Goal: Transaction & Acquisition: Book appointment/travel/reservation

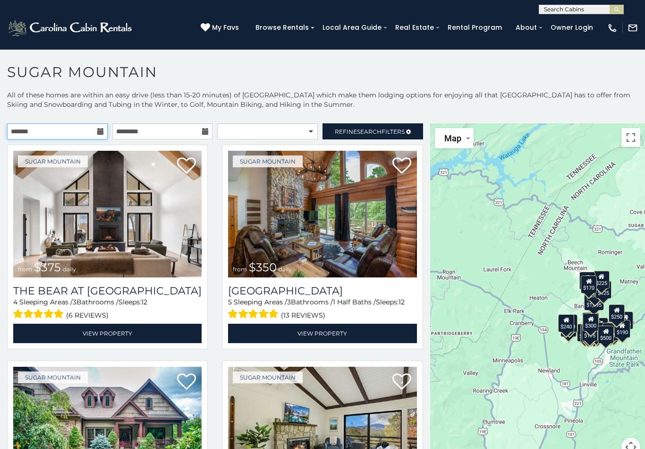
click at [72, 131] on input "text" at bounding box center [57, 131] width 101 height 16
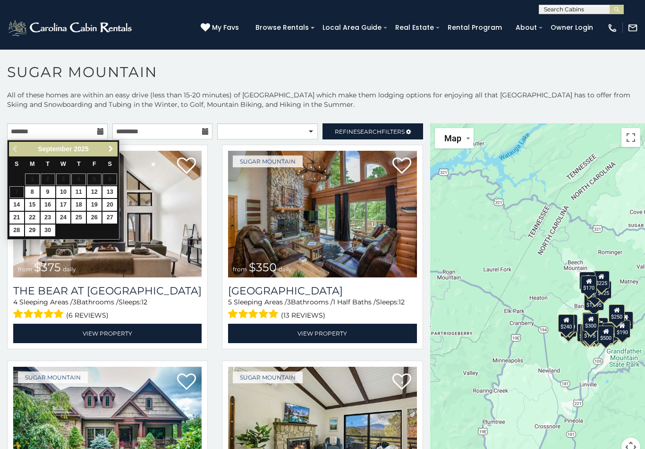
click at [111, 150] on span "Next" at bounding box center [111, 149] width 8 height 8
click at [110, 149] on span "Next" at bounding box center [111, 149] width 8 height 8
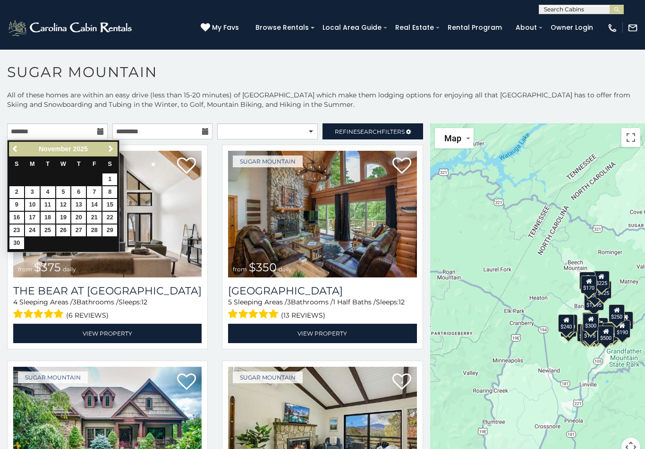
click at [63, 225] on link "26" at bounding box center [63, 230] width 15 height 12
type input "**********"
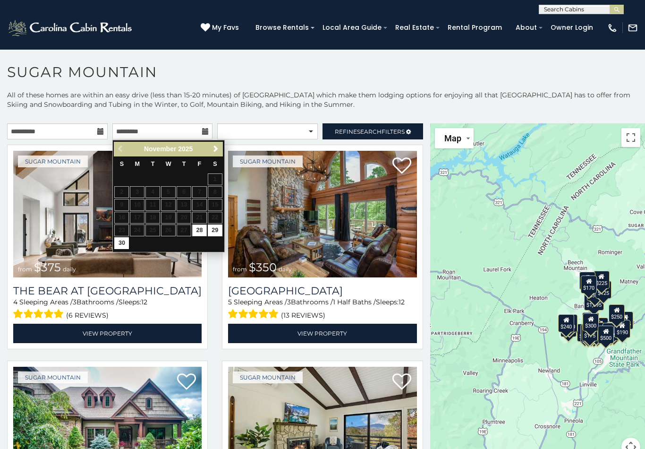
click at [122, 239] on link "30" at bounding box center [121, 243] width 15 height 12
type input "**********"
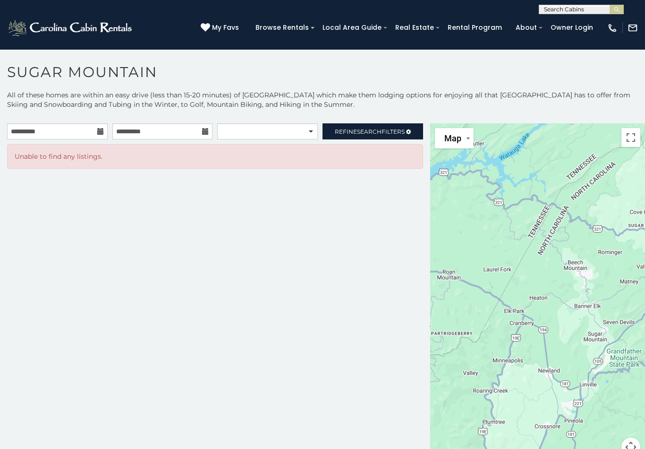
click at [373, 134] on span "Search" at bounding box center [369, 131] width 25 height 7
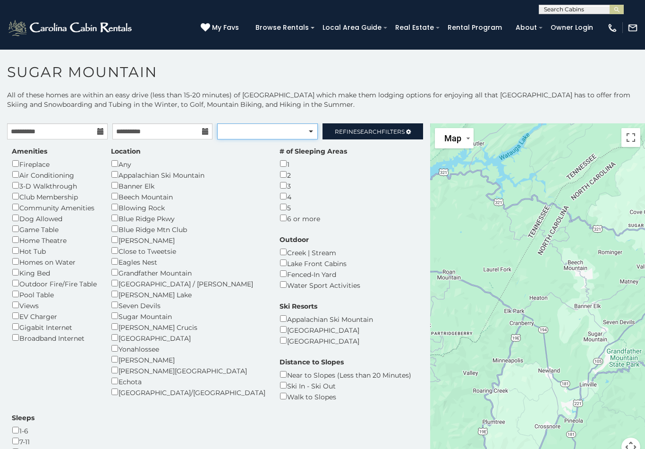
click at [306, 136] on select "**********" at bounding box center [267, 131] width 101 height 16
select select "**********"
click at [590, 89] on h1 "Sugar Mountain" at bounding box center [322, 76] width 645 height 27
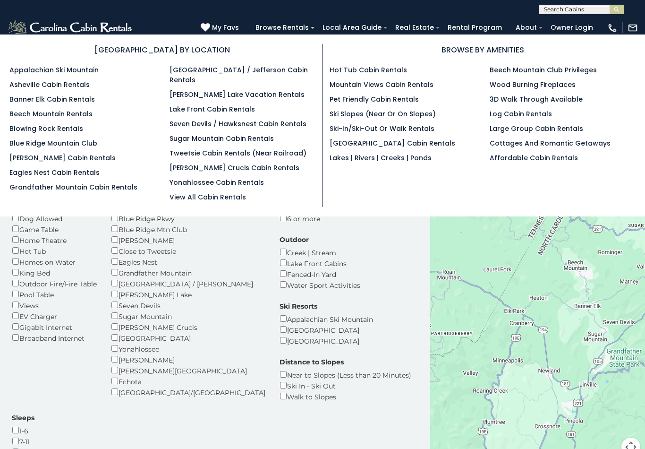
click at [63, 177] on link "Eagles Nest Cabin Rentals" at bounding box center [54, 172] width 90 height 9
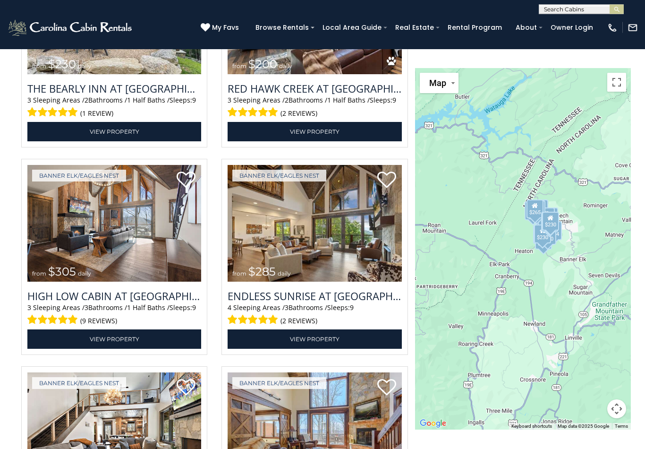
scroll to position [1606, 0]
click at [338, 274] on img at bounding box center [315, 223] width 174 height 117
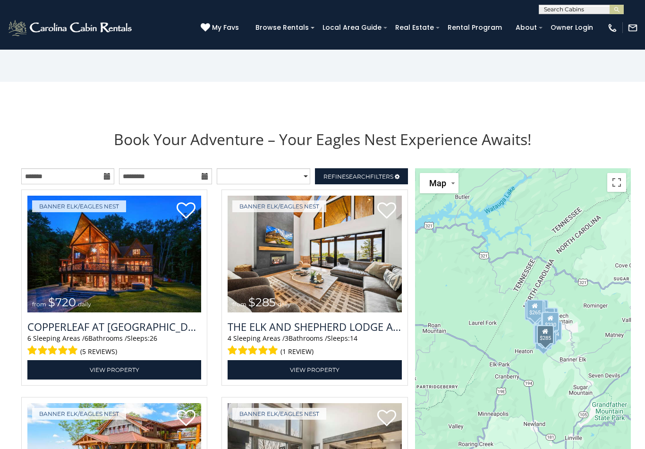
scroll to position [953, 0]
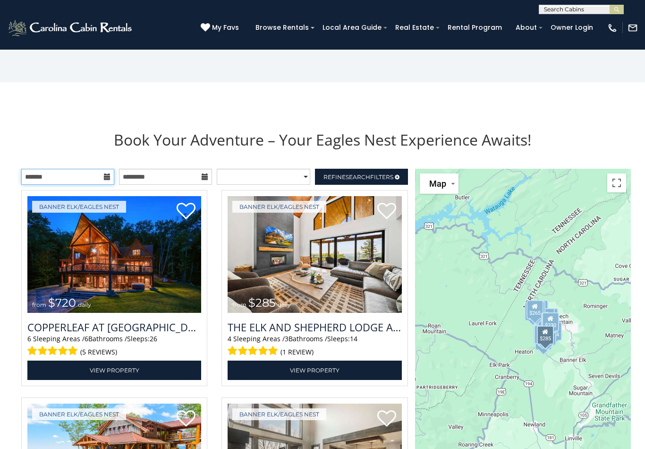
click at [103, 185] on input "text" at bounding box center [67, 177] width 93 height 16
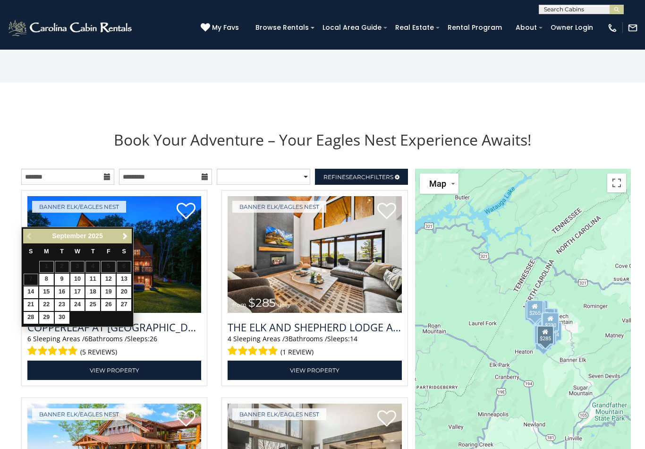
click at [127, 236] on span "Next" at bounding box center [125, 236] width 8 height 8
click at [124, 236] on span "Next" at bounding box center [125, 236] width 8 height 8
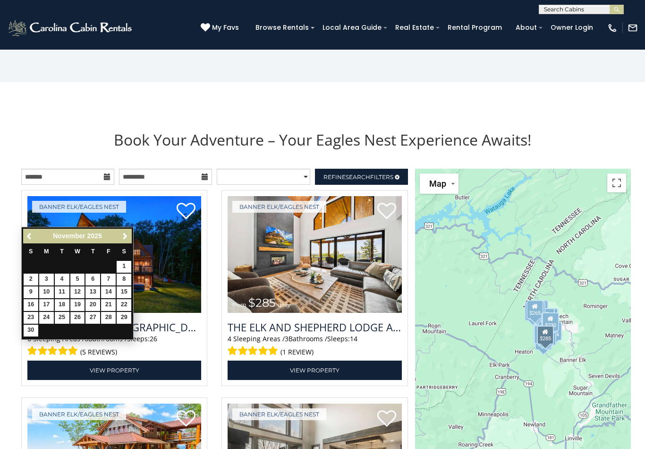
click at [79, 314] on link "26" at bounding box center [77, 318] width 15 height 12
type input "**********"
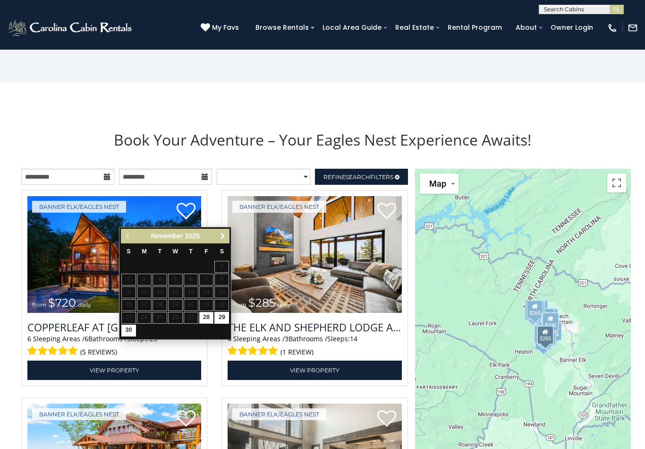
click at [226, 233] on span "Next" at bounding box center [223, 236] width 8 height 8
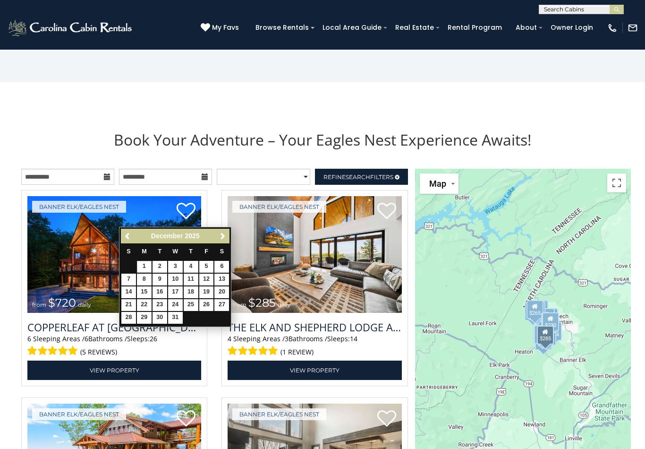
click at [144, 269] on link "1" at bounding box center [144, 267] width 15 height 12
type input "**********"
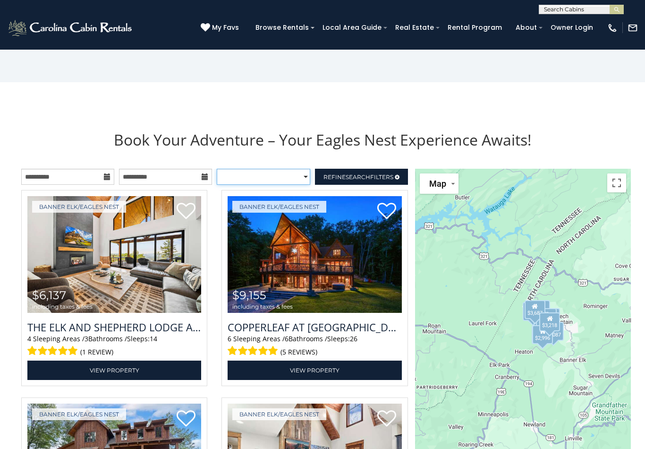
click at [305, 185] on select "**********" at bounding box center [263, 177] width 93 height 16
select select "*********"
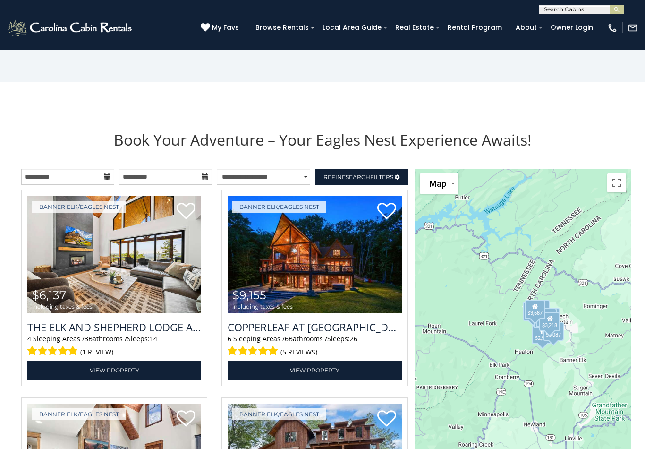
click at [365, 180] on span "Search" at bounding box center [358, 176] width 25 height 7
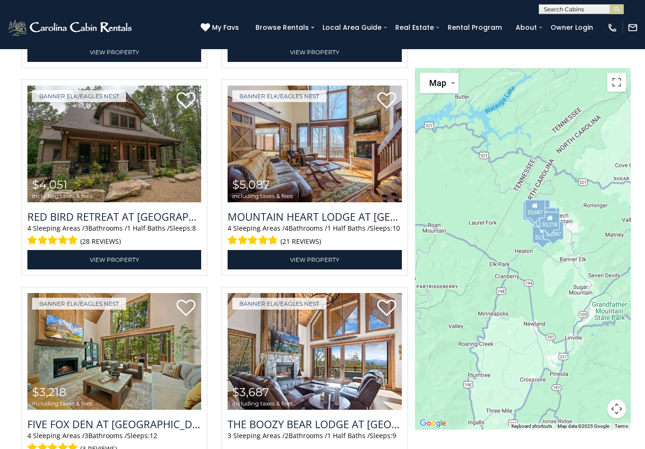
scroll to position [2276, 0]
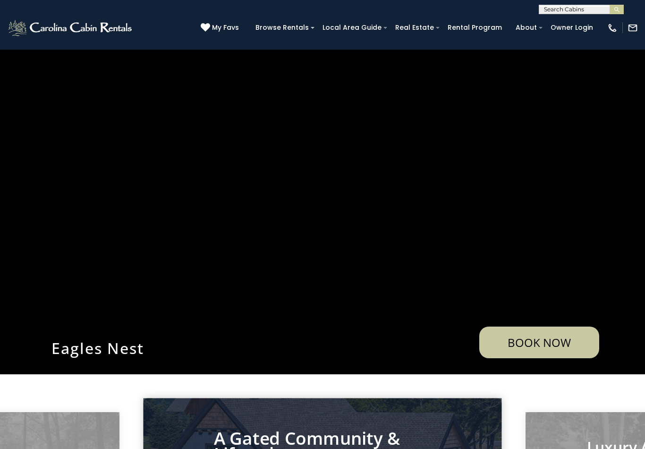
scroll to position [953, 0]
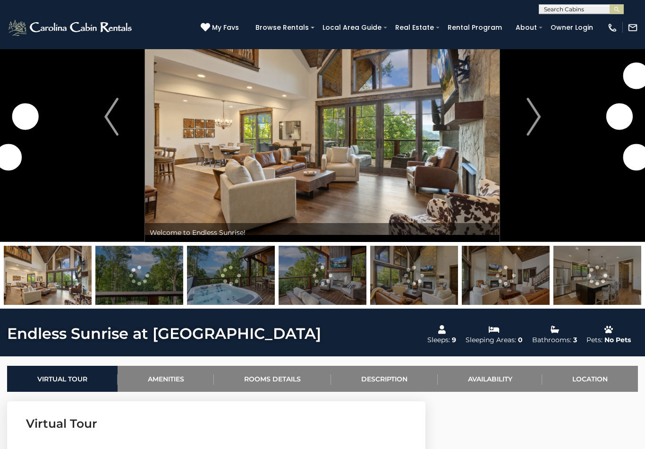
scroll to position [64, 0]
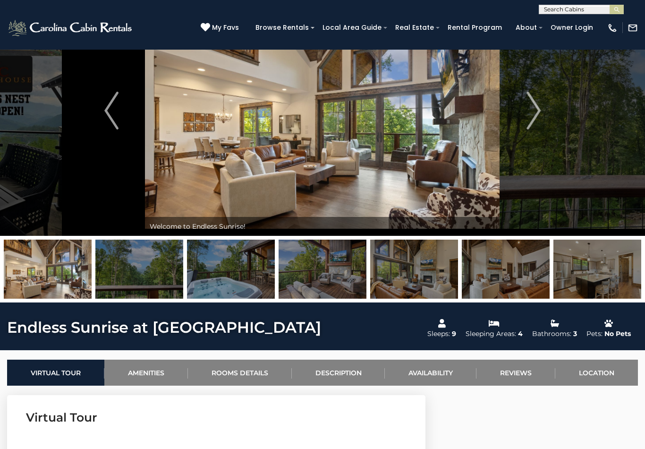
click at [533, 117] on img "Next" at bounding box center [533, 111] width 14 height 38
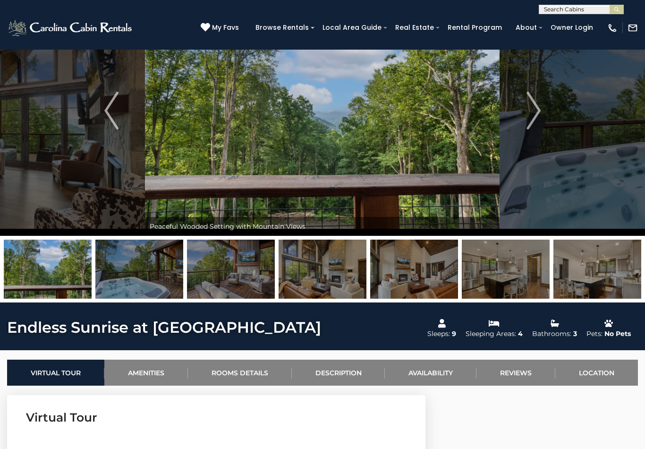
click at [534, 115] on img "Next" at bounding box center [533, 111] width 14 height 38
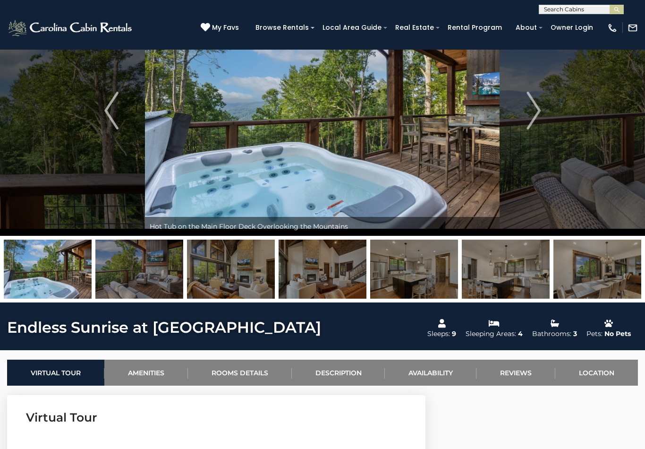
click at [546, 110] on button "Next" at bounding box center [533, 110] width 67 height 250
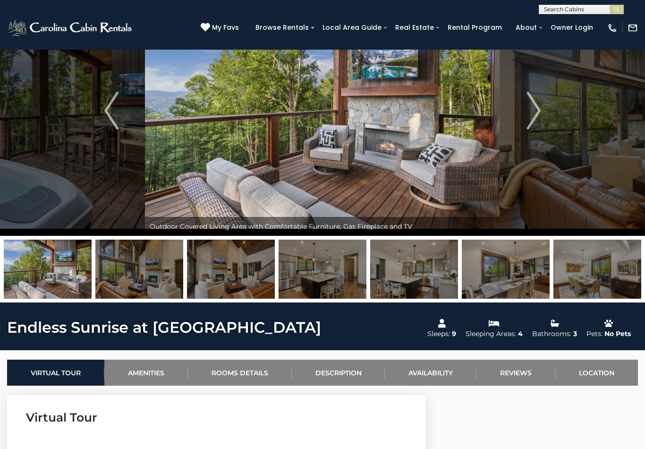
click at [536, 109] on img "Next" at bounding box center [533, 111] width 14 height 38
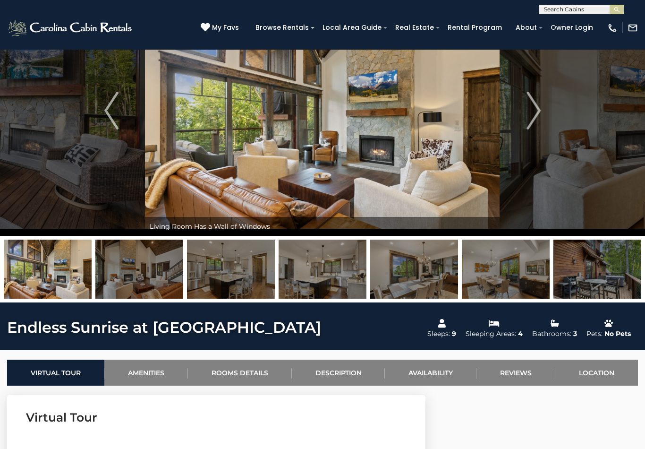
click at [534, 110] on img "Next" at bounding box center [533, 111] width 14 height 38
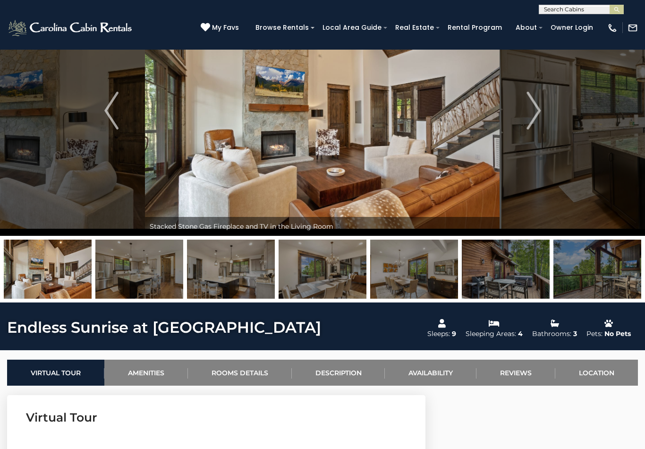
click at [531, 111] on img "Next" at bounding box center [533, 111] width 14 height 38
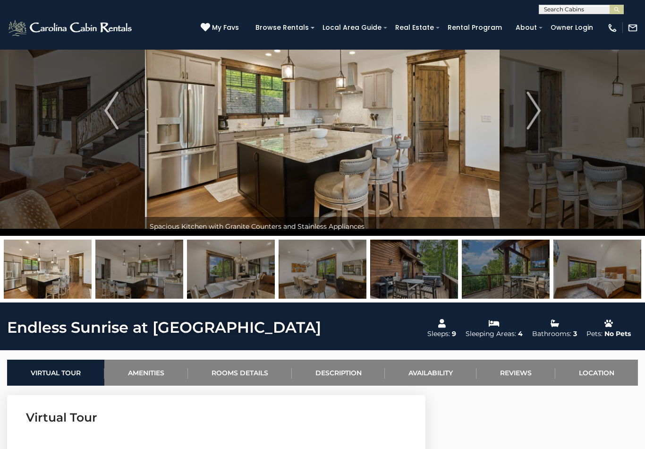
click at [532, 112] on img "Next" at bounding box center [533, 111] width 14 height 38
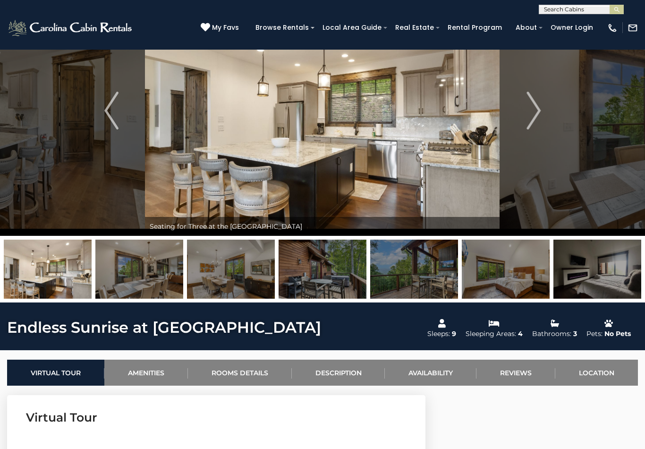
click at [535, 109] on img "Next" at bounding box center [533, 111] width 14 height 38
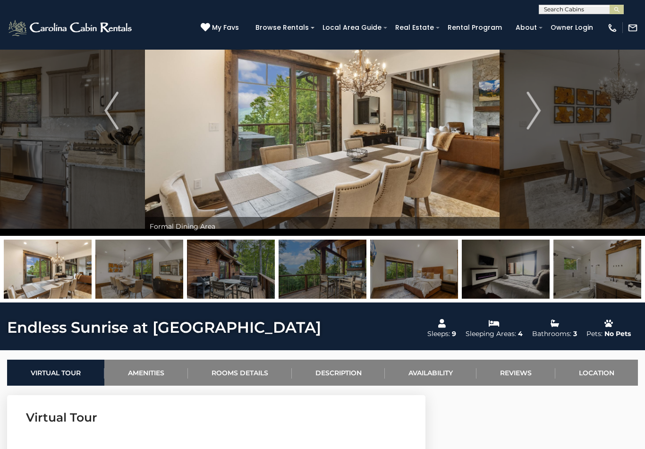
click at [538, 107] on img "Next" at bounding box center [533, 111] width 14 height 38
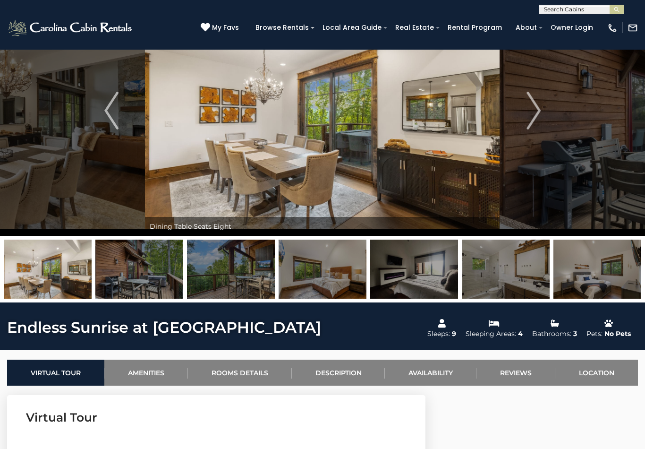
click at [536, 110] on img "Next" at bounding box center [533, 111] width 14 height 38
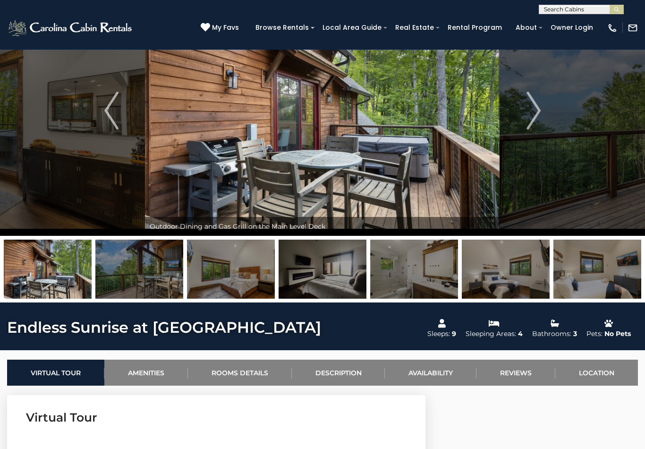
click at [539, 110] on img "Next" at bounding box center [533, 111] width 14 height 38
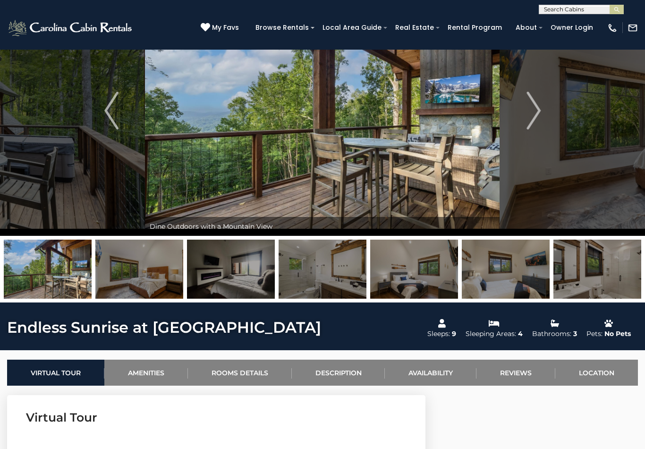
click at [534, 110] on img "Next" at bounding box center [533, 111] width 14 height 38
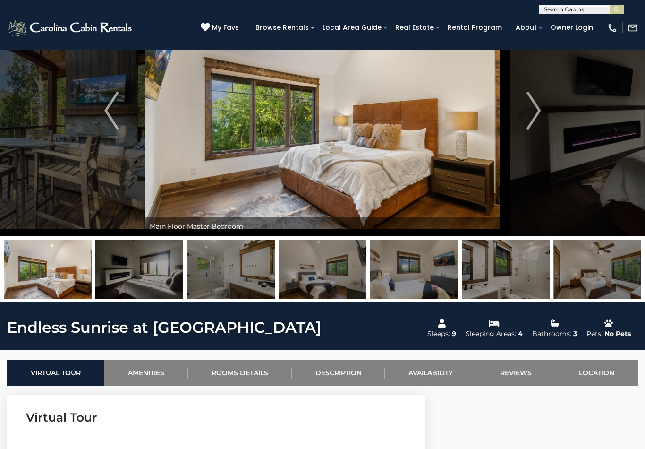
click at [535, 111] on img "Next" at bounding box center [533, 111] width 14 height 38
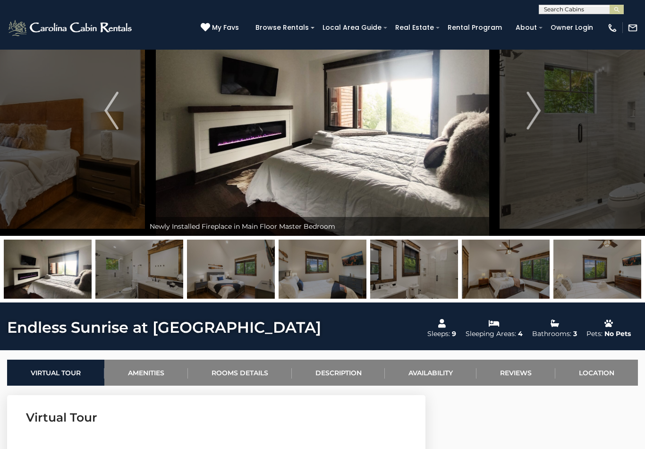
click at [532, 110] on img "Next" at bounding box center [533, 111] width 14 height 38
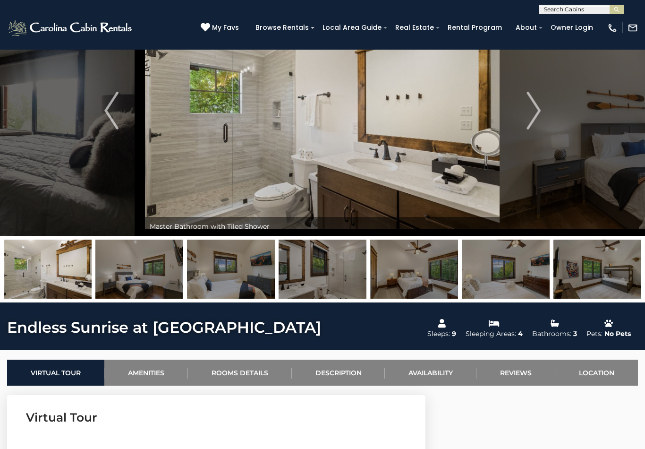
click at [535, 112] on img "Next" at bounding box center [533, 111] width 14 height 38
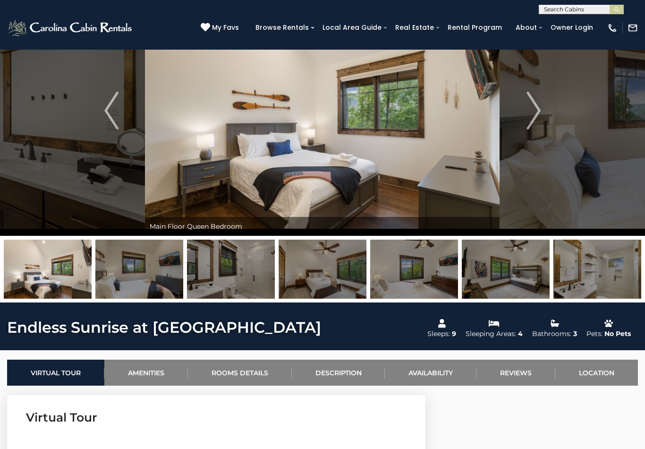
click at [535, 111] on img "Next" at bounding box center [533, 111] width 14 height 38
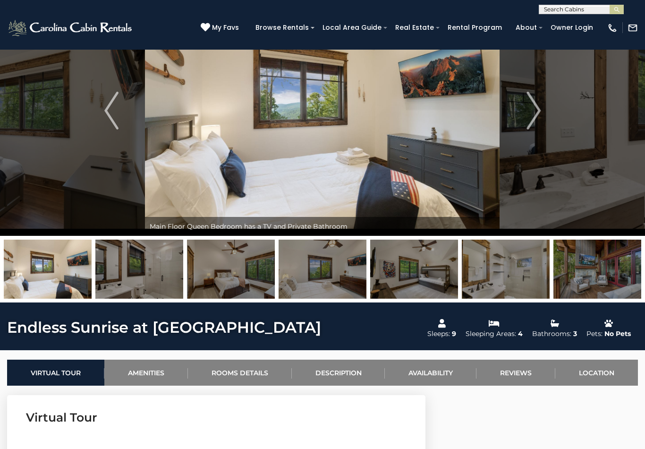
click at [540, 110] on img "Next" at bounding box center [533, 111] width 14 height 38
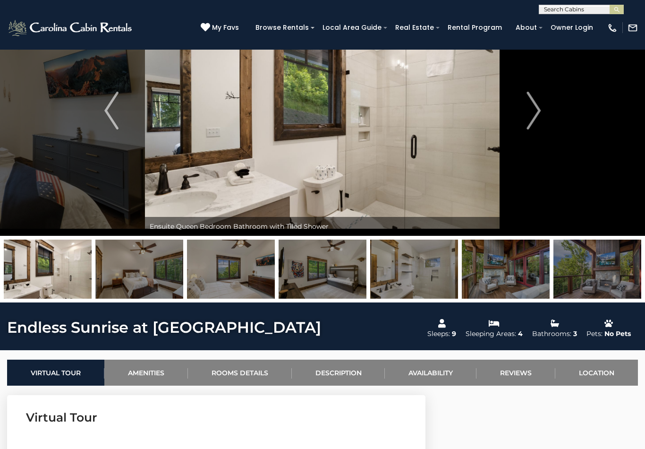
click at [538, 111] on img "Next" at bounding box center [533, 111] width 14 height 38
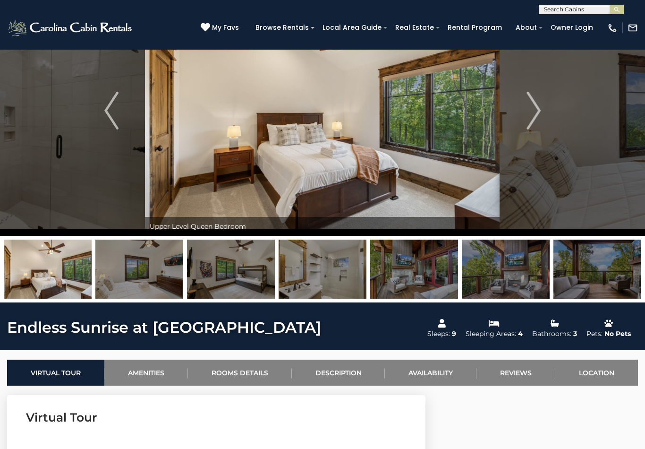
click at [536, 110] on img "Next" at bounding box center [533, 111] width 14 height 38
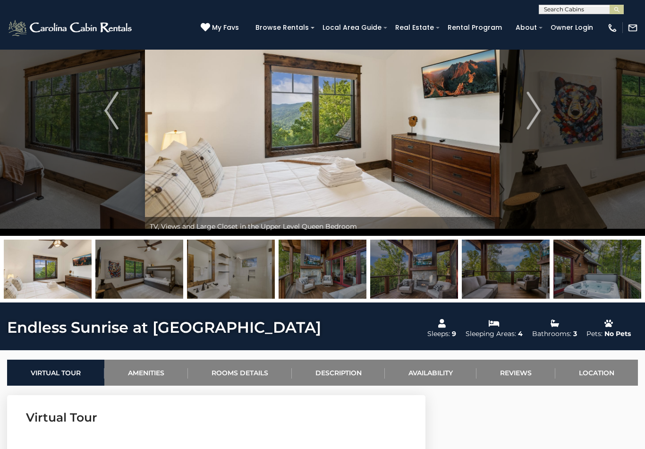
click at [537, 110] on img "Next" at bounding box center [533, 111] width 14 height 38
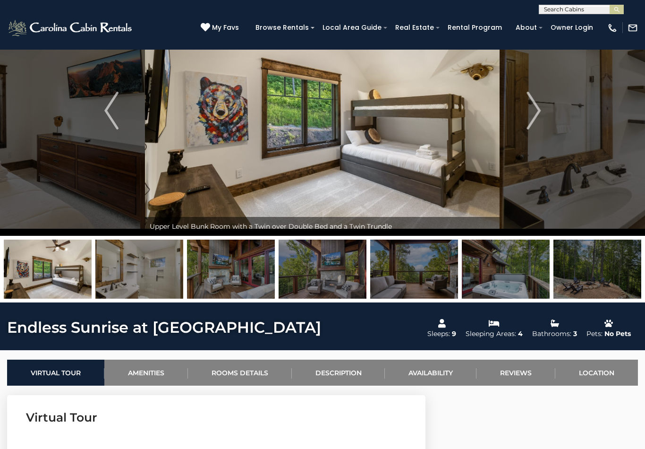
click at [535, 112] on img "Next" at bounding box center [533, 111] width 14 height 38
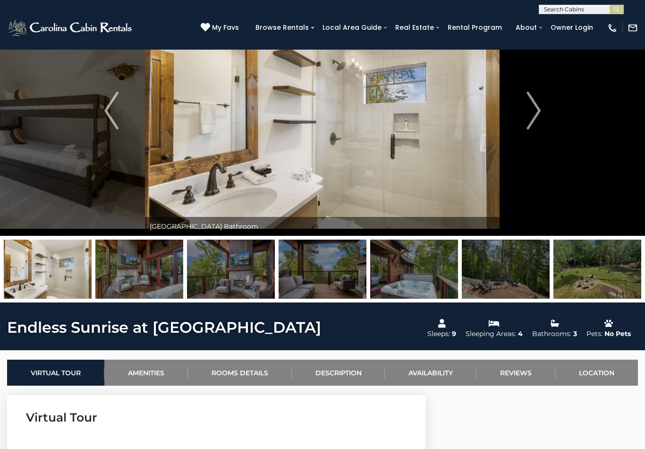
click at [537, 115] on img "Next" at bounding box center [533, 111] width 14 height 38
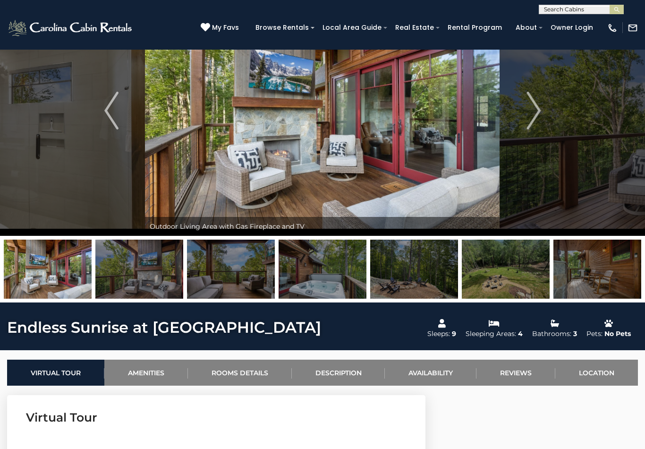
click at [534, 115] on img "Next" at bounding box center [533, 111] width 14 height 38
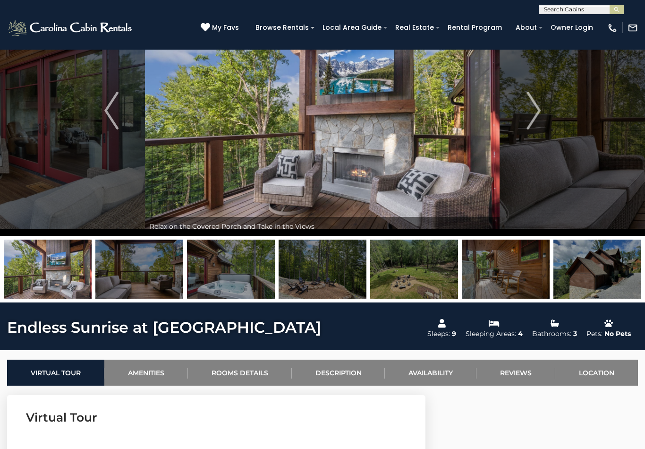
click at [536, 111] on img "Next" at bounding box center [533, 111] width 14 height 38
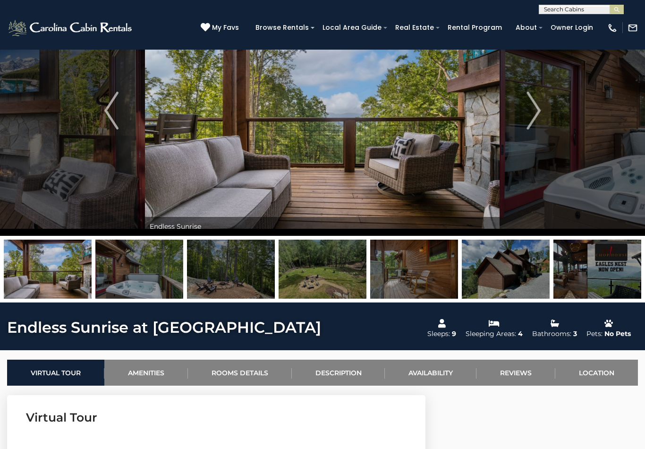
click at [535, 115] on img "Next" at bounding box center [533, 111] width 14 height 38
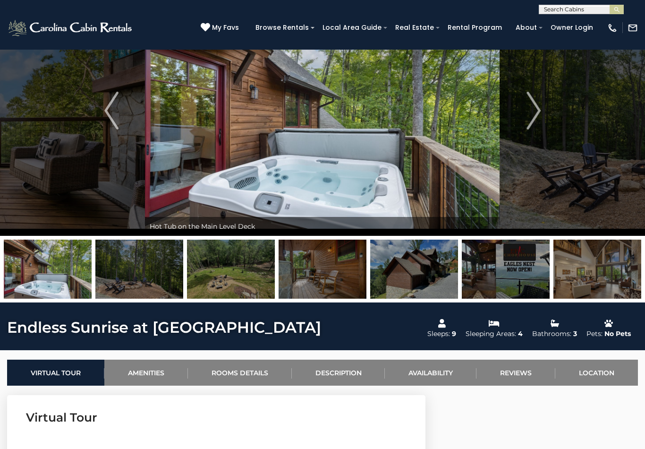
click at [531, 115] on img "Next" at bounding box center [533, 111] width 14 height 38
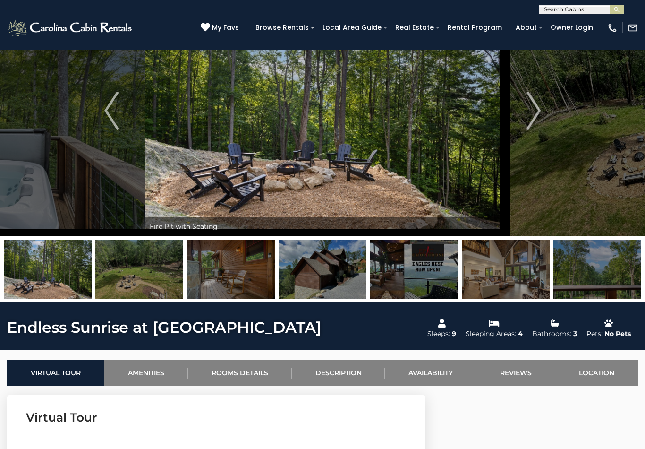
click at [535, 112] on img "Next" at bounding box center [533, 111] width 14 height 38
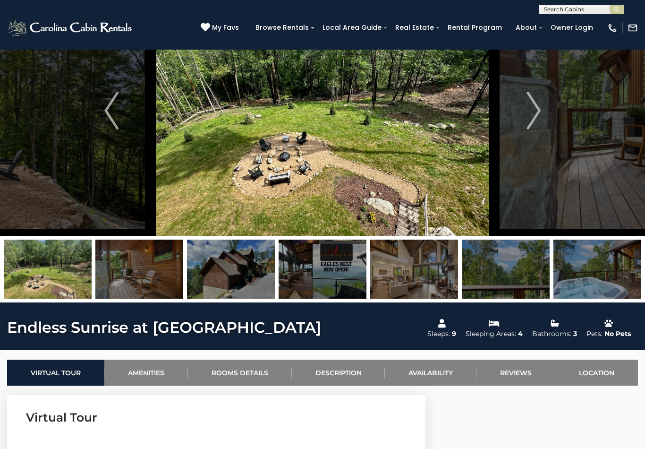
click at [531, 107] on img "Next" at bounding box center [533, 111] width 14 height 38
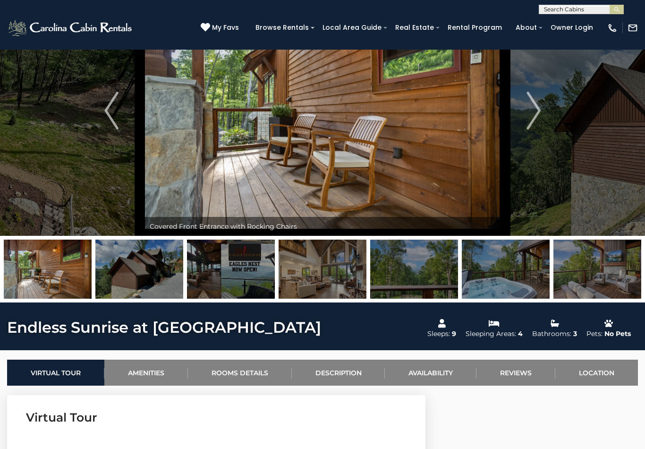
click at [531, 110] on img "Next" at bounding box center [533, 111] width 14 height 38
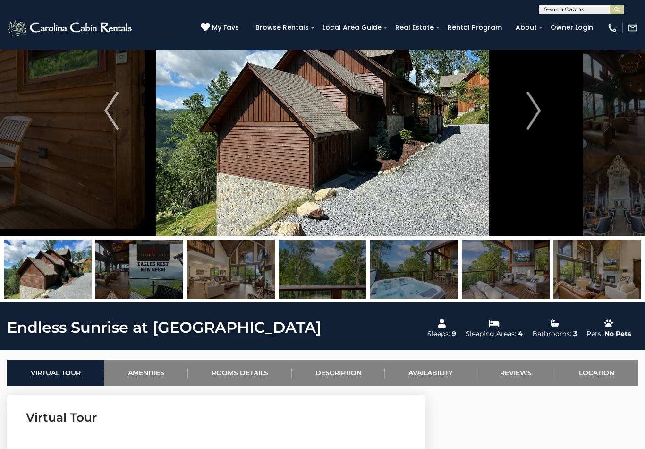
click at [534, 114] on img "Next" at bounding box center [533, 111] width 14 height 38
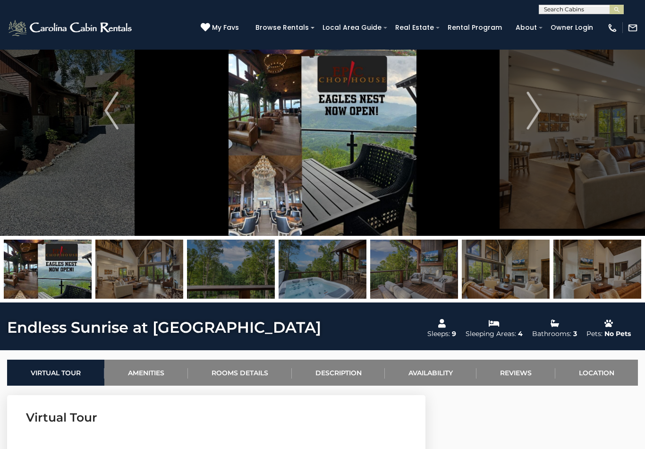
click at [532, 112] on img "Next" at bounding box center [533, 111] width 14 height 38
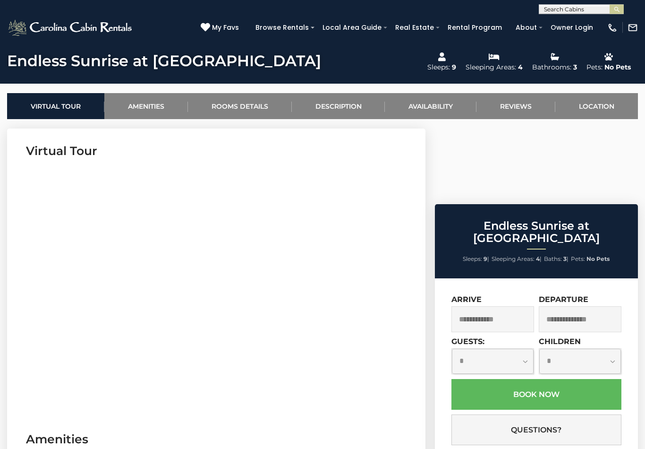
scroll to position [331, 0]
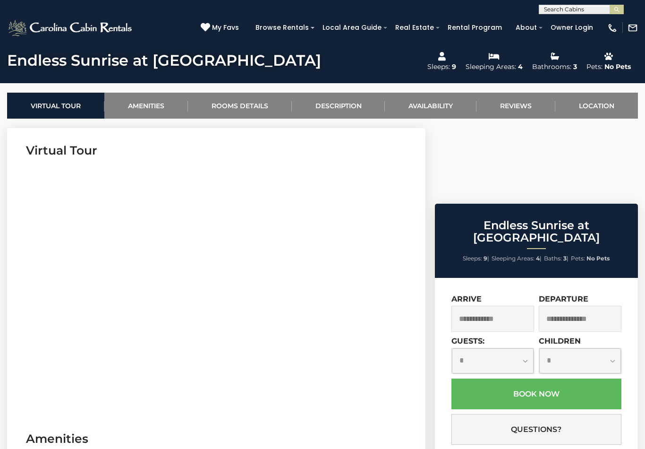
click at [437, 100] on link "Availability" at bounding box center [431, 106] width 92 height 26
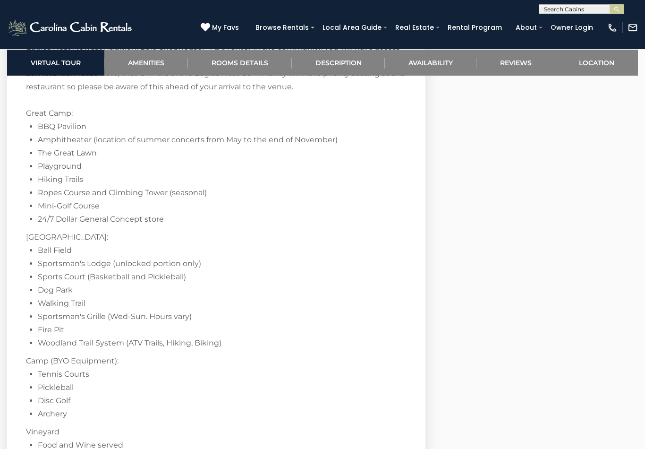
scroll to position [1859, 0]
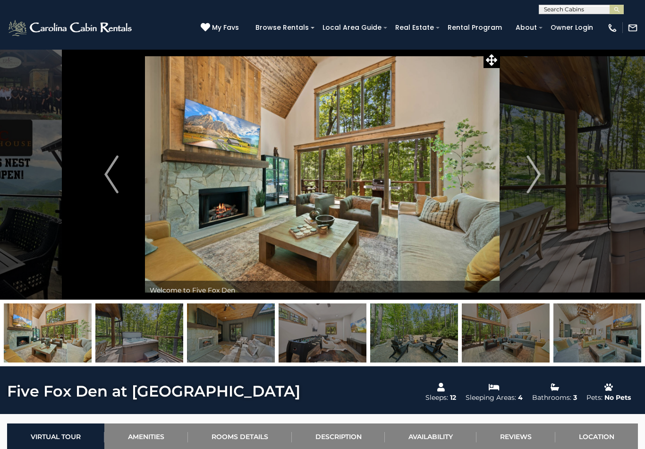
click at [535, 183] on img "Next" at bounding box center [533, 174] width 14 height 38
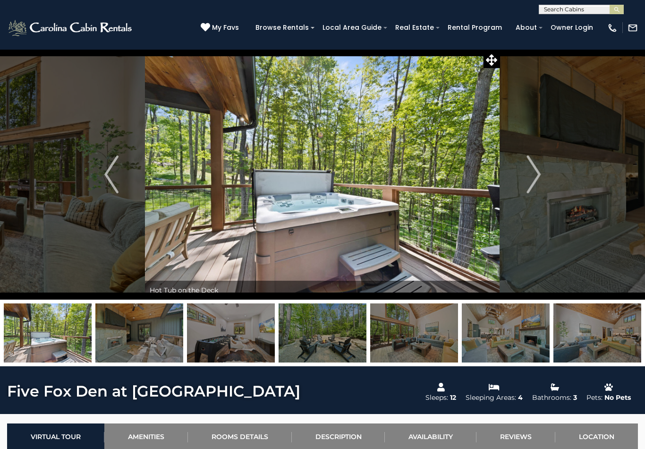
click at [536, 178] on img "Next" at bounding box center [533, 174] width 14 height 38
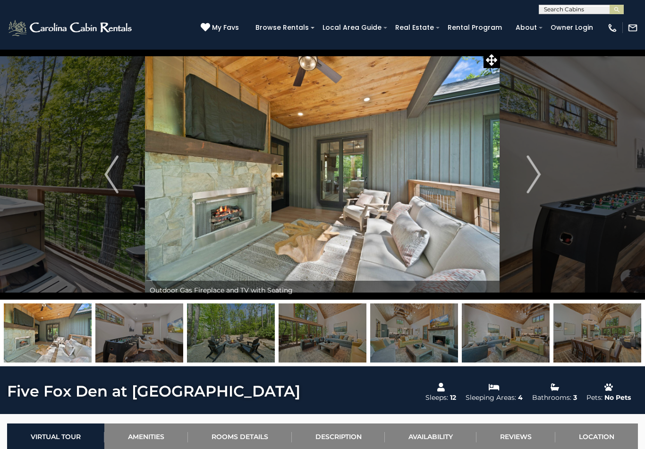
click at [539, 177] on img "Next" at bounding box center [533, 174] width 14 height 38
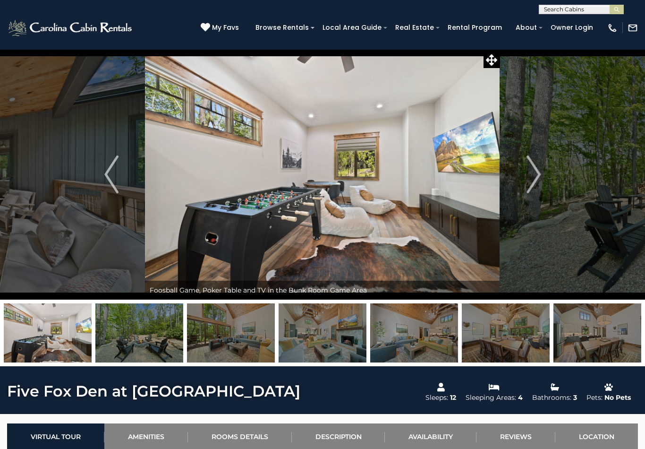
click at [537, 176] on img "Next" at bounding box center [533, 174] width 14 height 38
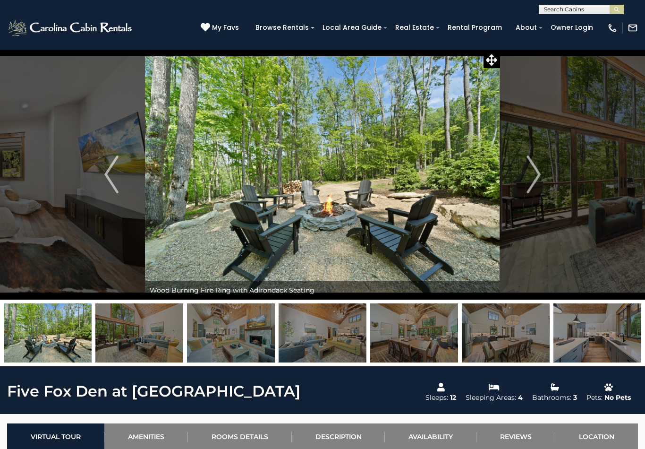
click at [538, 175] on img "Next" at bounding box center [533, 174] width 14 height 38
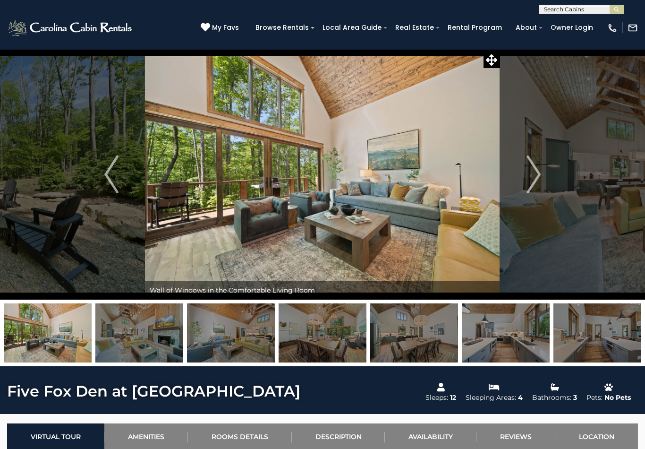
click at [531, 178] on img "Next" at bounding box center [533, 174] width 14 height 38
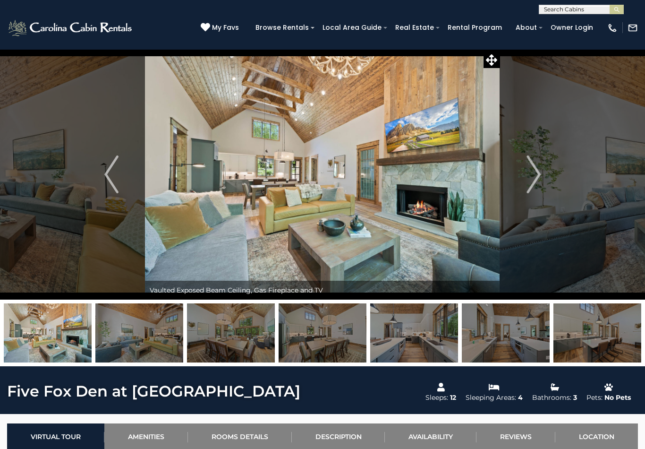
click at [531, 173] on img "Next" at bounding box center [533, 174] width 14 height 38
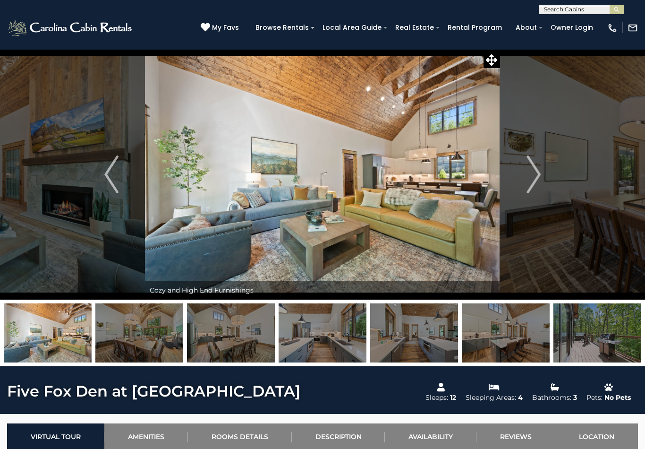
click at [535, 174] on img "Next" at bounding box center [533, 174] width 14 height 38
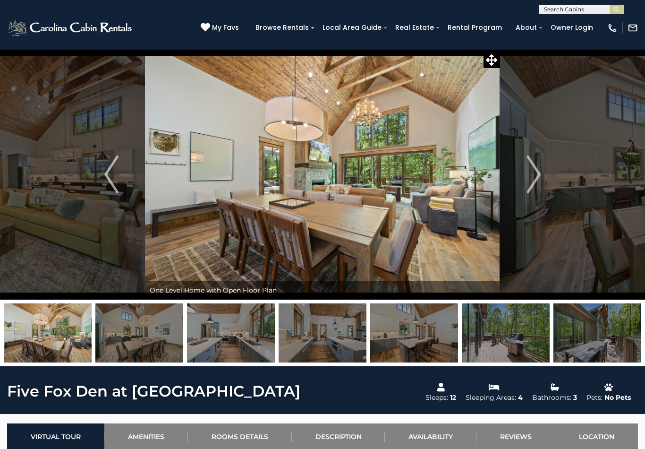
click at [538, 174] on img "Next" at bounding box center [533, 174] width 14 height 38
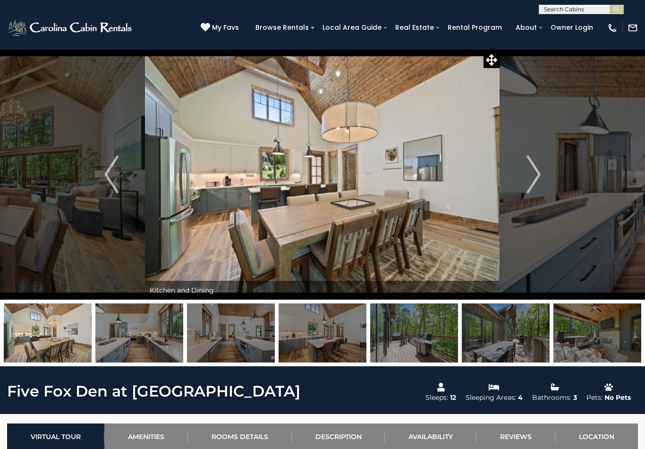
click at [539, 169] on img "Next" at bounding box center [533, 174] width 14 height 38
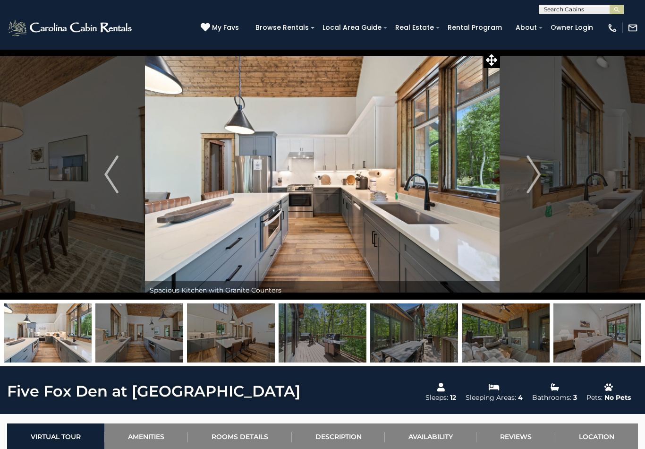
click at [533, 180] on img "Next" at bounding box center [533, 174] width 14 height 38
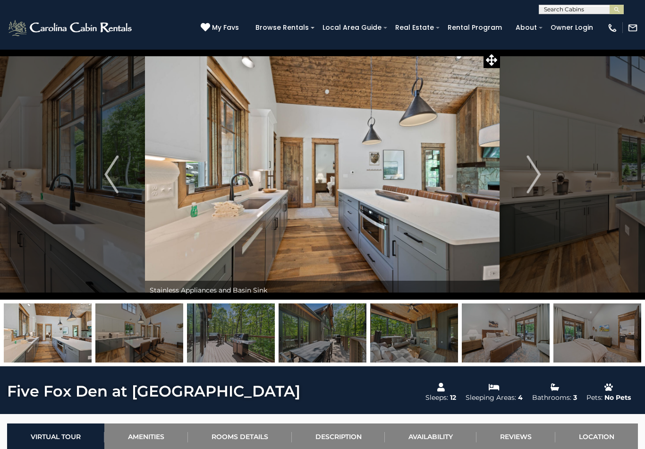
click at [531, 180] on img "Next" at bounding box center [533, 174] width 14 height 38
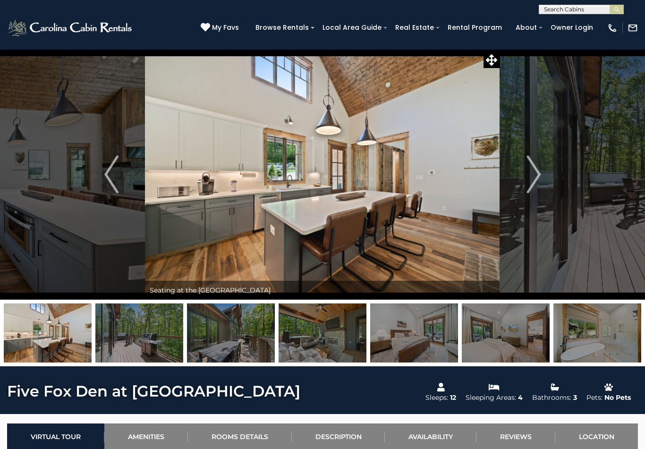
click at [532, 173] on img "Next" at bounding box center [533, 174] width 14 height 38
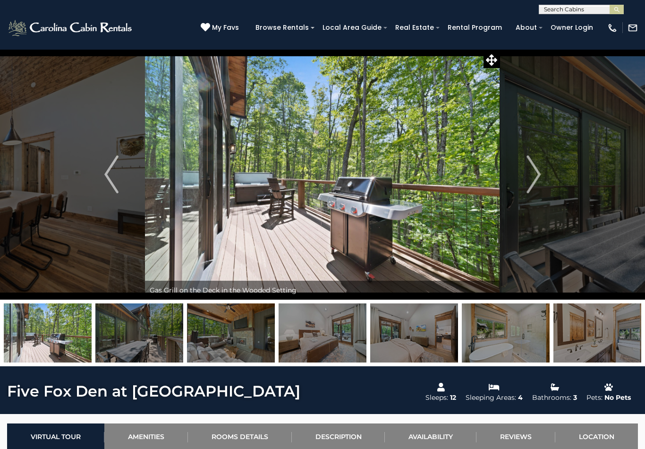
click at [530, 178] on img "Next" at bounding box center [533, 174] width 14 height 38
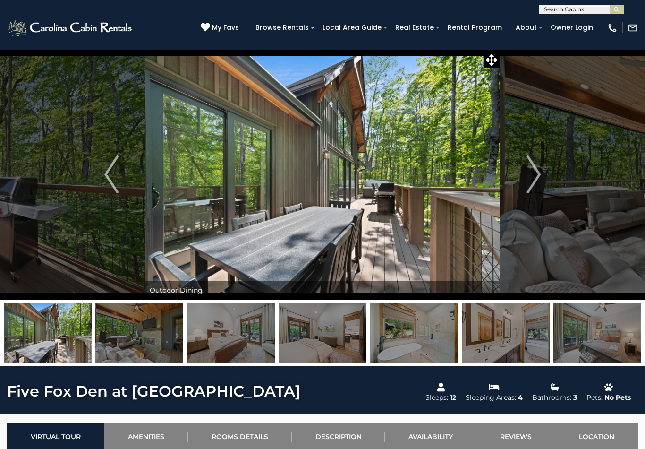
click at [537, 176] on img "Next" at bounding box center [533, 174] width 14 height 38
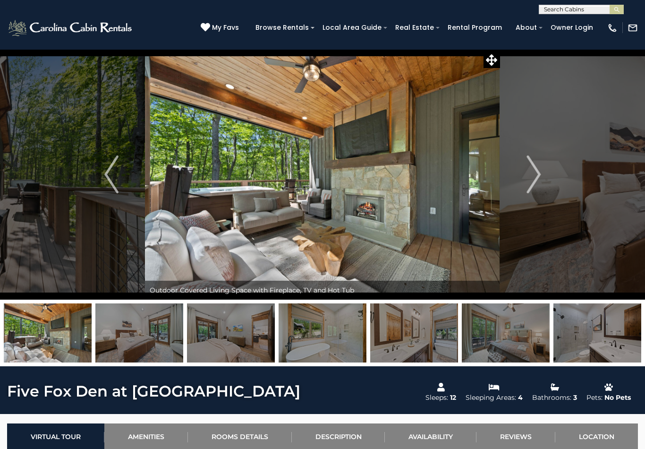
click at [538, 175] on img "Next" at bounding box center [533, 174] width 14 height 38
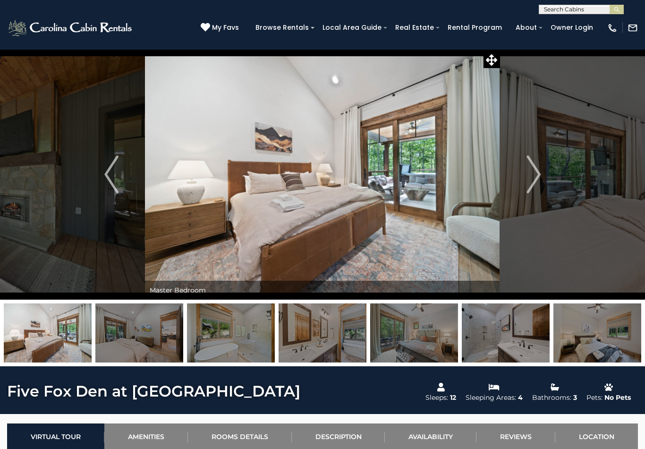
click at [532, 179] on img "Next" at bounding box center [533, 174] width 14 height 38
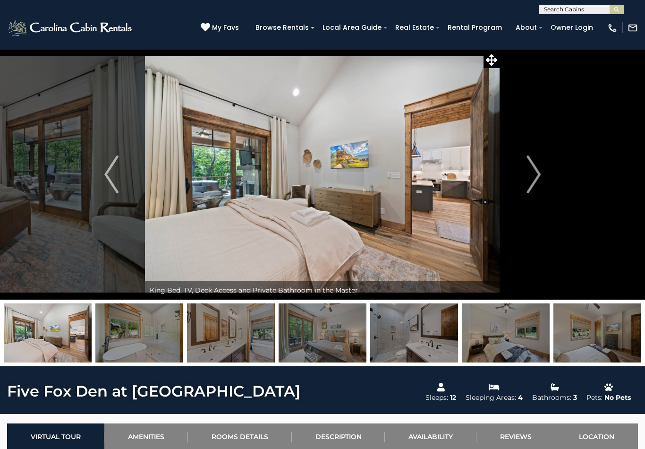
click at [537, 177] on img "Next" at bounding box center [533, 174] width 14 height 38
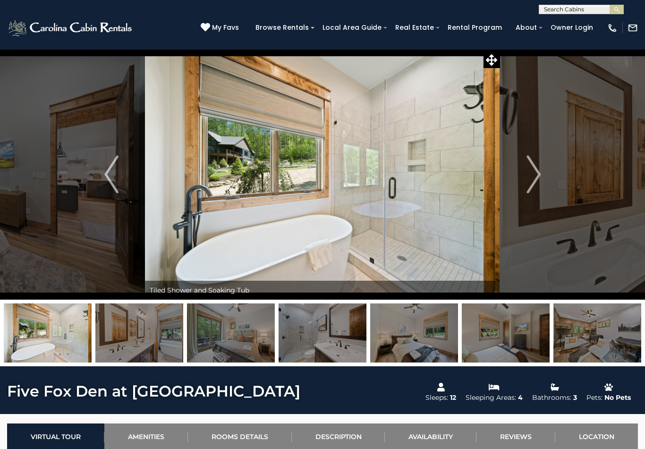
click at [538, 174] on img "Next" at bounding box center [533, 174] width 14 height 38
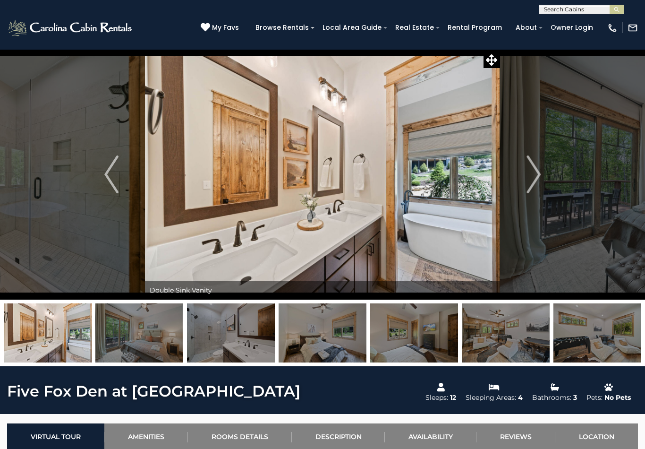
click at [528, 179] on img "Next" at bounding box center [533, 174] width 14 height 38
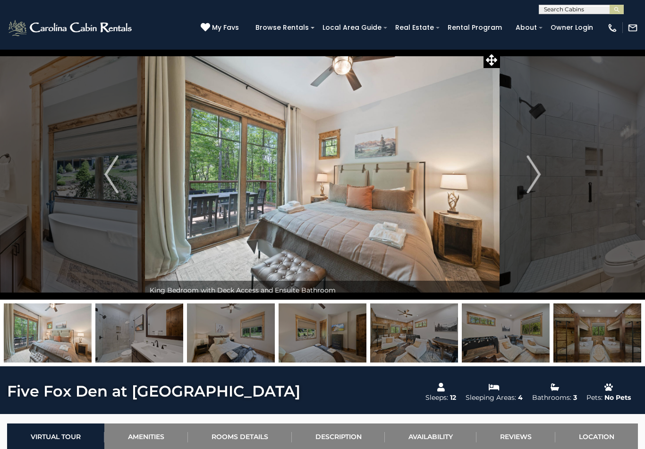
click at [527, 178] on img "Next" at bounding box center [533, 174] width 14 height 38
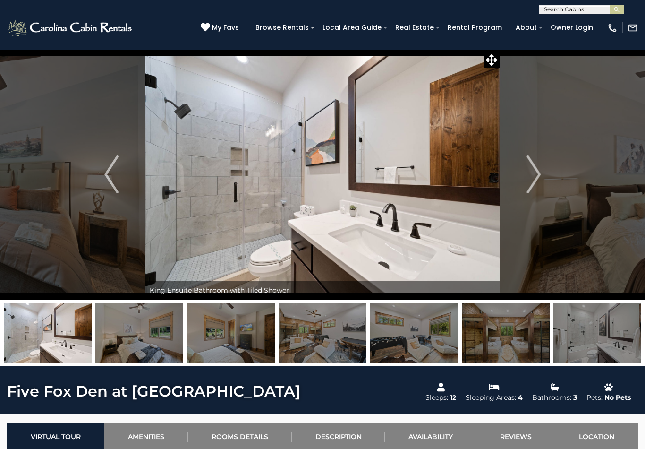
click at [536, 179] on img "Next" at bounding box center [533, 174] width 14 height 38
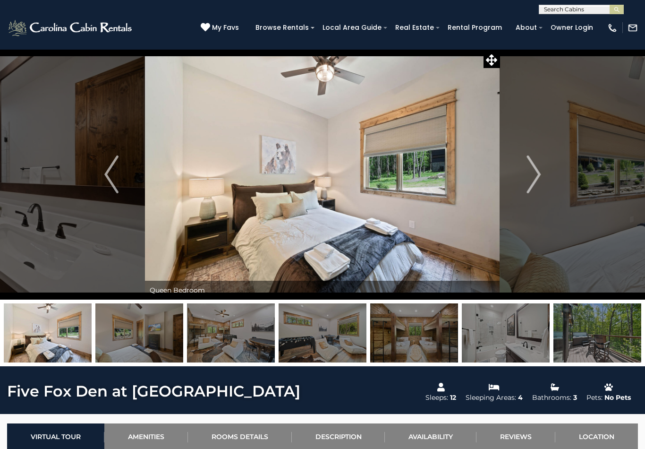
click at [534, 178] on img "Next" at bounding box center [533, 174] width 14 height 38
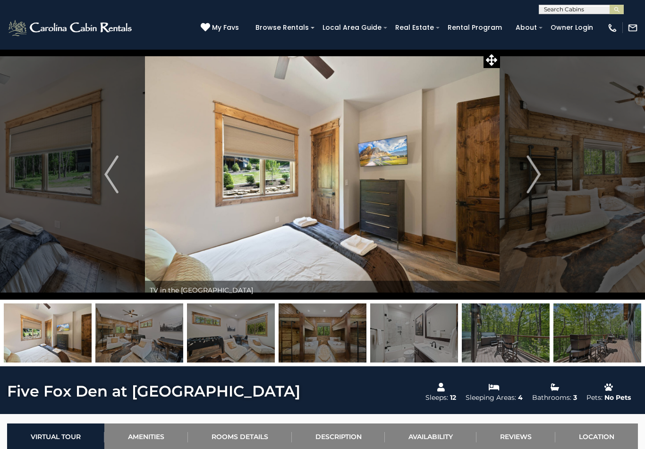
click at [534, 178] on img "Next" at bounding box center [533, 174] width 14 height 38
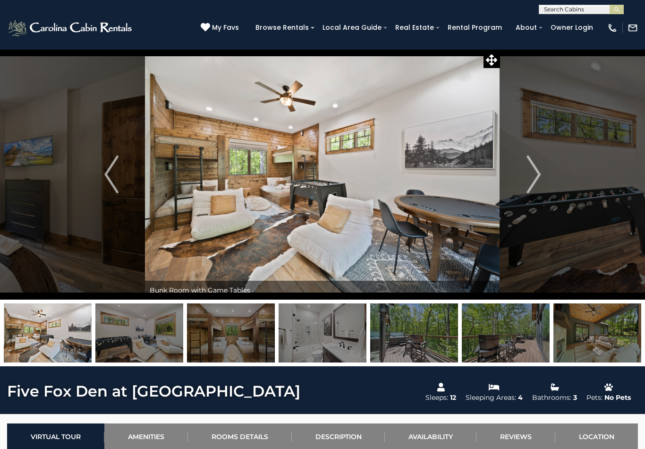
click at [532, 174] on img "Next" at bounding box center [533, 174] width 14 height 38
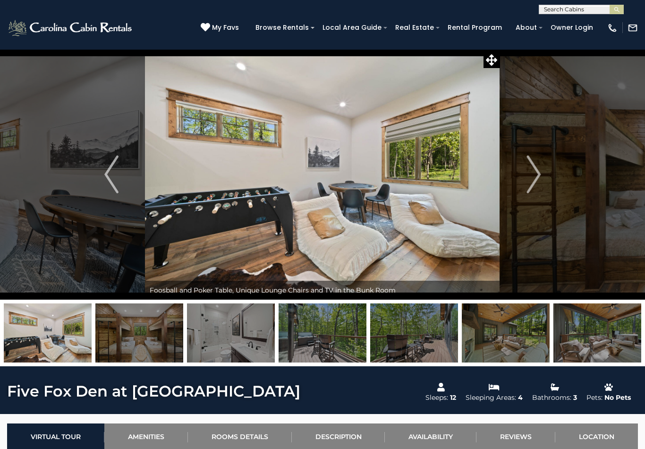
click at [533, 179] on img "Next" at bounding box center [533, 174] width 14 height 38
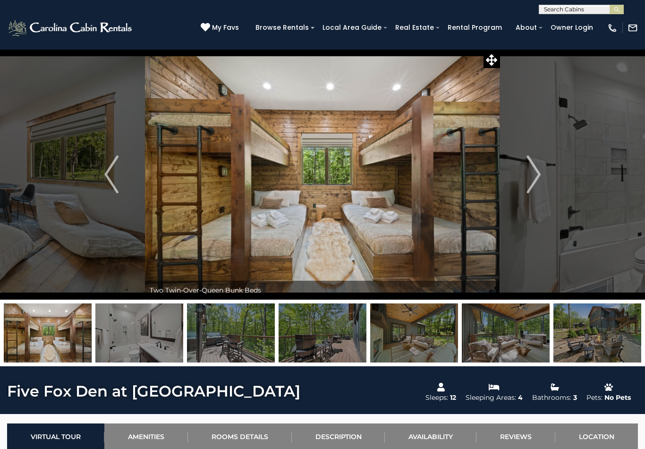
click at [534, 171] on img "Next" at bounding box center [533, 174] width 14 height 38
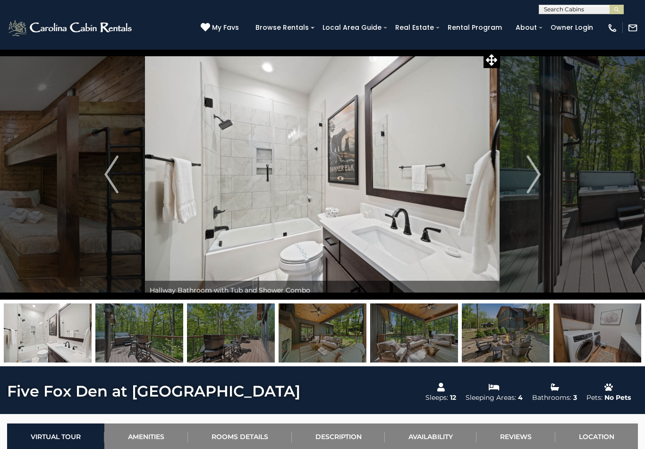
click at [531, 178] on img "Next" at bounding box center [533, 174] width 14 height 38
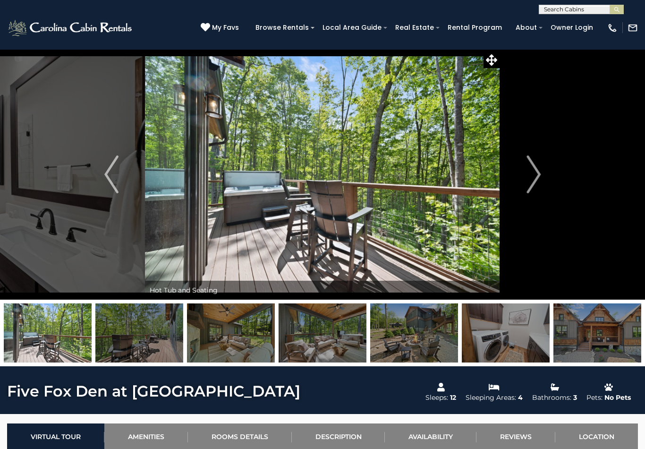
click at [530, 177] on img "Next" at bounding box center [533, 174] width 14 height 38
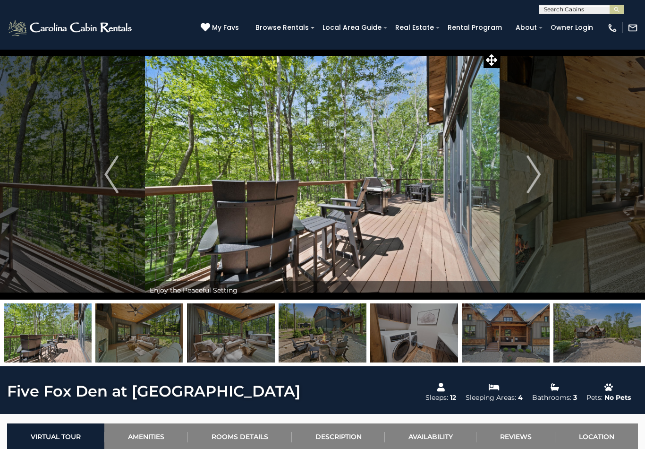
click at [535, 173] on img "Next" at bounding box center [533, 174] width 14 height 38
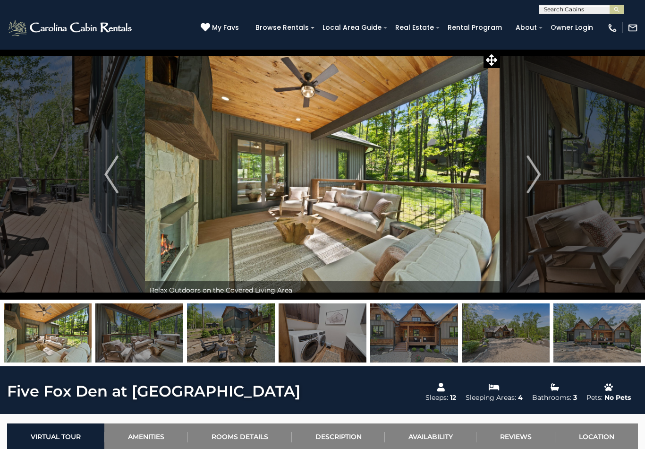
click at [532, 172] on img "Next" at bounding box center [533, 174] width 14 height 38
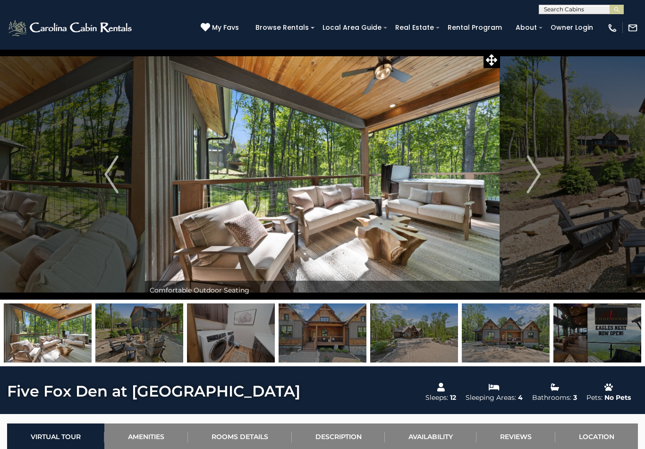
click at [536, 181] on img "Next" at bounding box center [533, 174] width 14 height 38
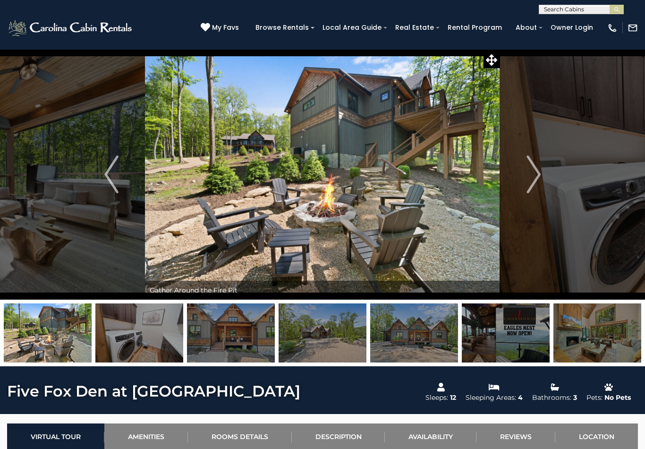
click at [531, 172] on img "Next" at bounding box center [533, 174] width 14 height 38
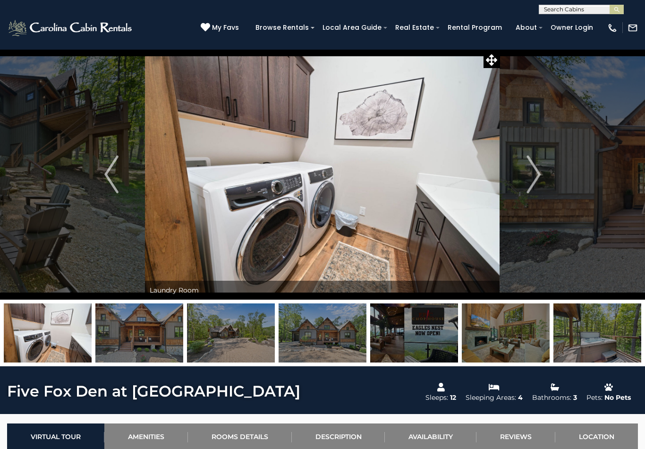
click at [530, 178] on img "Next" at bounding box center [533, 174] width 14 height 38
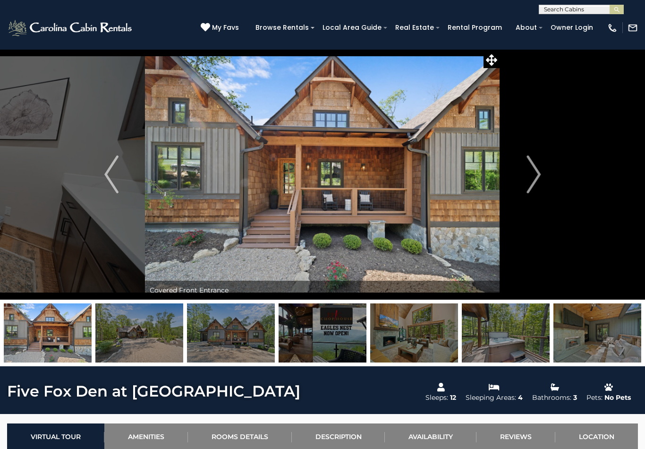
click at [535, 177] on img "Next" at bounding box center [533, 174] width 14 height 38
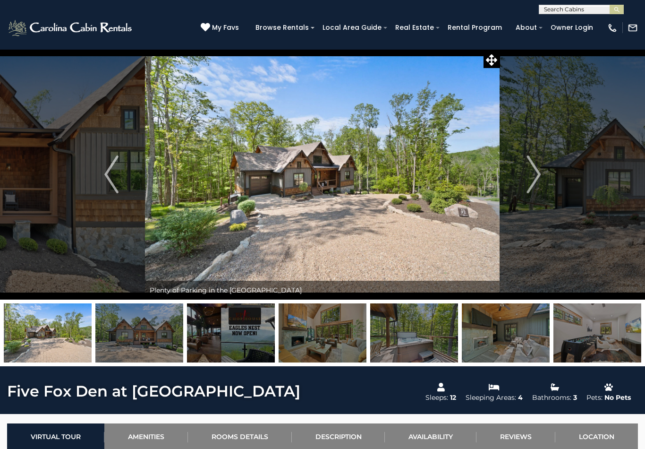
click at [533, 176] on img "Next" at bounding box center [533, 174] width 14 height 38
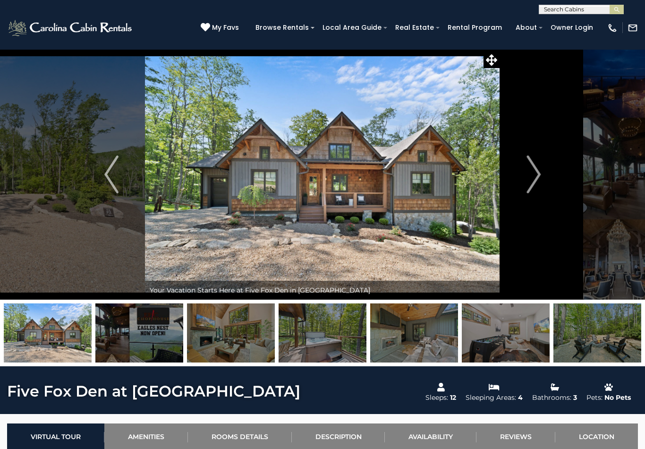
click at [533, 186] on img "Next" at bounding box center [533, 174] width 14 height 38
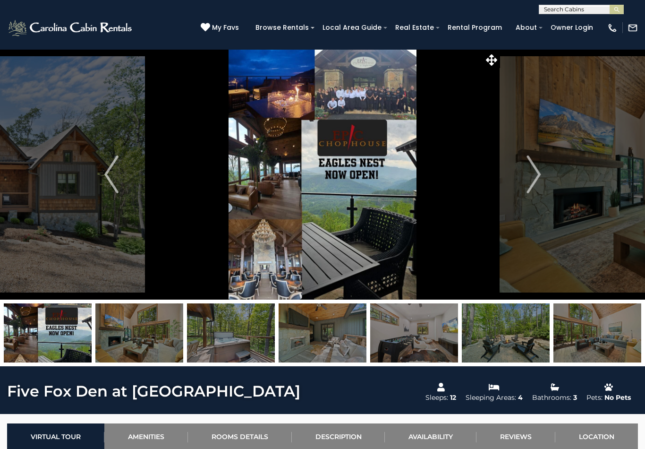
click at [537, 179] on img "Next" at bounding box center [533, 174] width 14 height 38
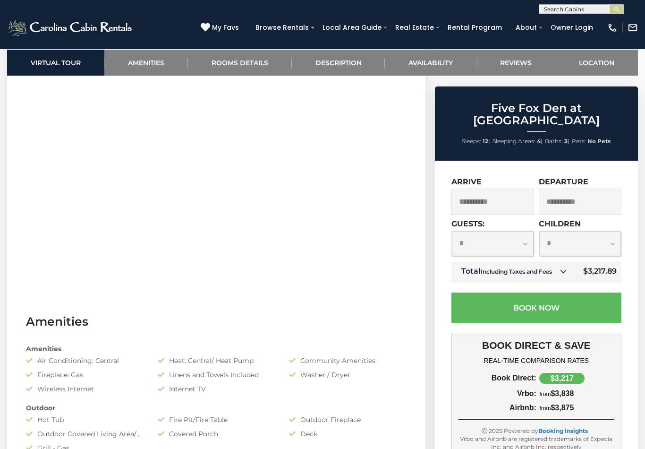
scroll to position [448, 0]
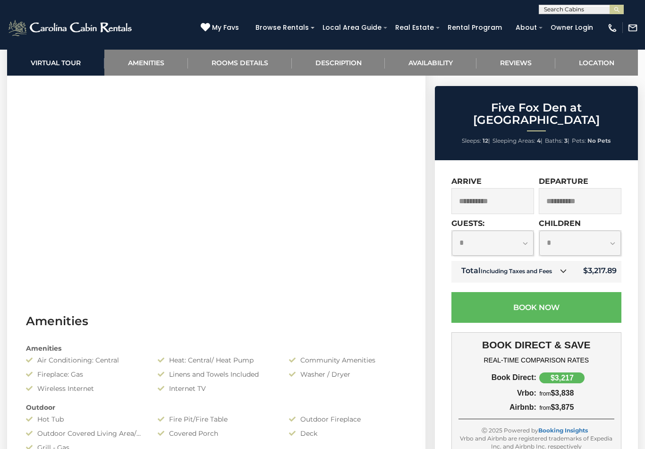
click at [576, 188] on input "**********" at bounding box center [580, 201] width 83 height 26
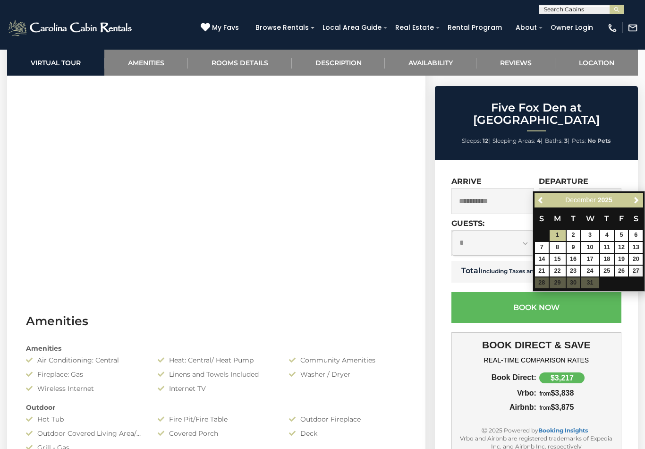
click at [540, 197] on span "Previous" at bounding box center [541, 200] width 8 height 8
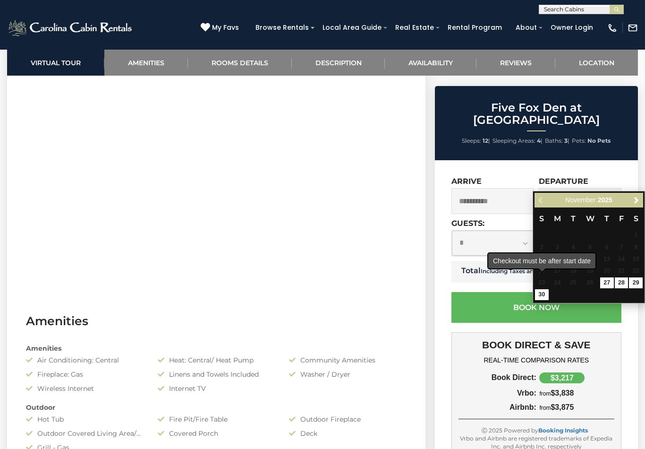
click at [545, 285] on span "23" at bounding box center [542, 282] width 14 height 11
click at [541, 293] on link "30" at bounding box center [542, 294] width 14 height 11
type input "**********"
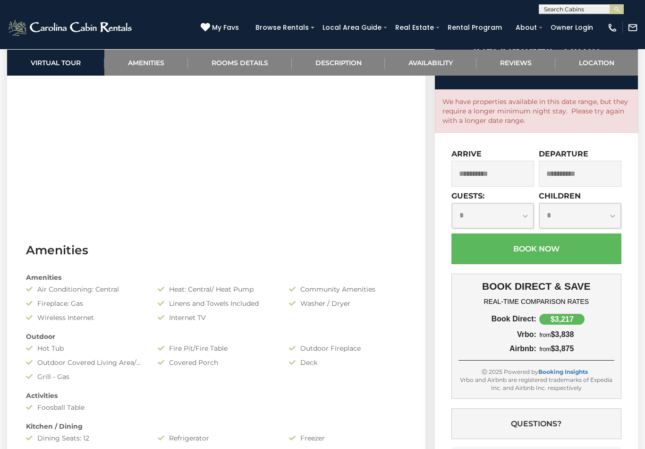
scroll to position [520, 0]
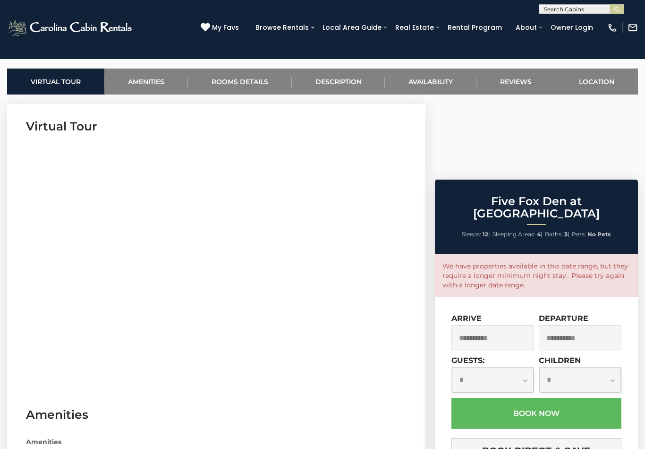
click at [577, 325] on input "**********" at bounding box center [580, 338] width 83 height 26
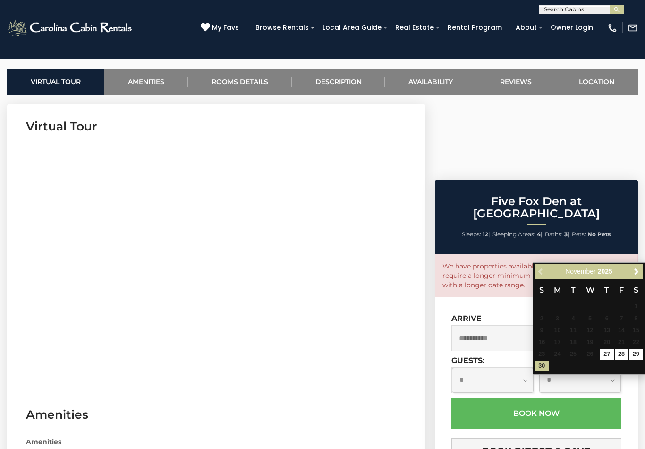
click at [546, 360] on link "30" at bounding box center [542, 365] width 14 height 11
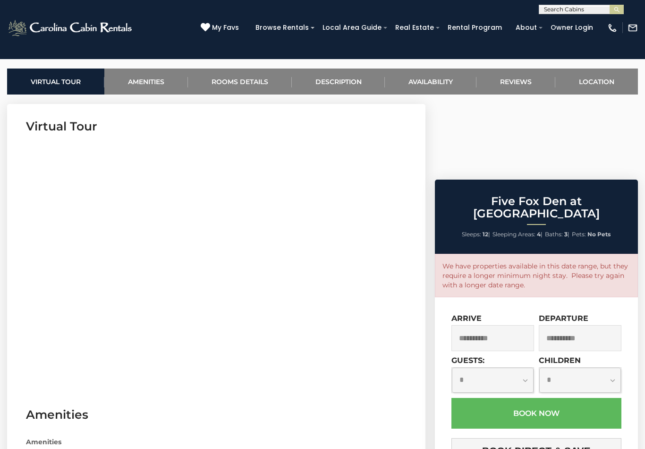
click at [525, 367] on select "**********" at bounding box center [493, 379] width 82 height 25
select select "**"
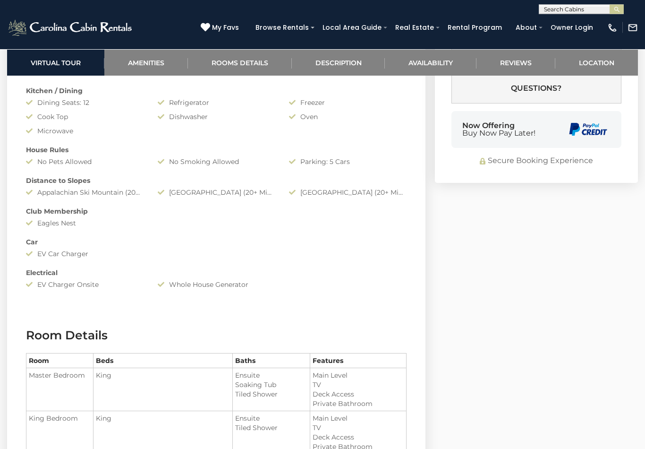
scroll to position [845, 0]
